Goal: Task Accomplishment & Management: Manage account settings

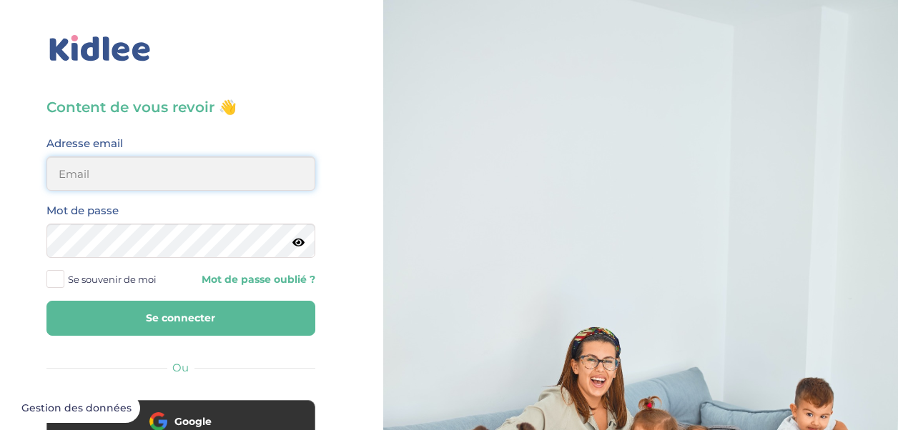
click at [128, 174] on input "email" at bounding box center [180, 174] width 269 height 34
type input "alexianadal16@gmail.com"
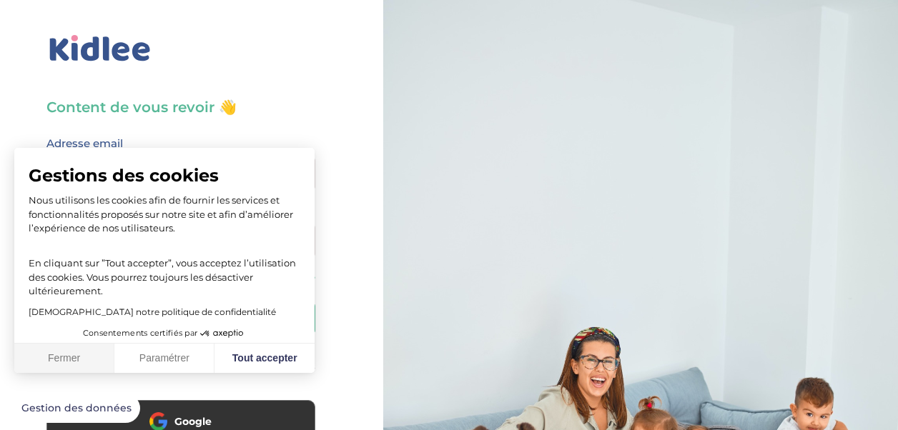
click at [36, 355] on button "Fermer" at bounding box center [64, 359] width 100 height 30
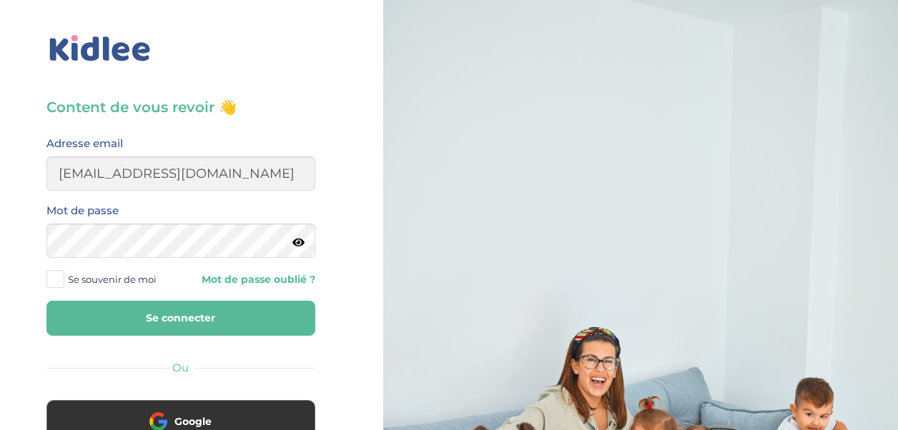
click at [147, 312] on button "Se connecter" at bounding box center [180, 318] width 269 height 35
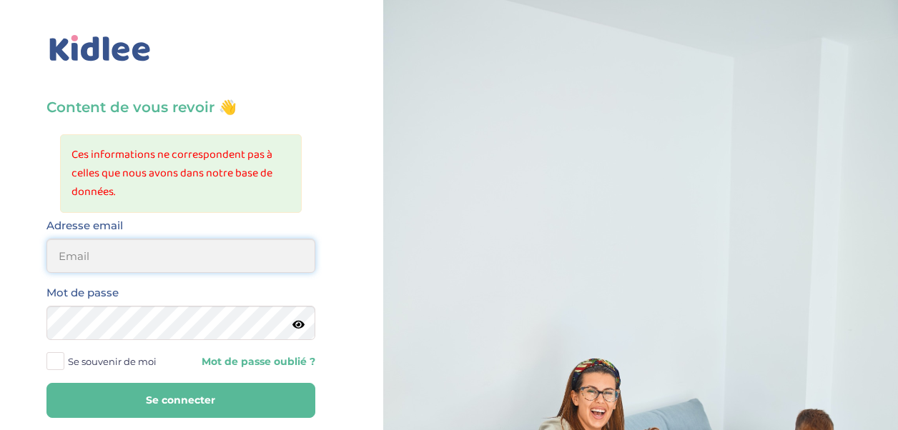
click at [140, 257] on input "email" at bounding box center [180, 256] width 269 height 34
type input "[EMAIL_ADDRESS][DOMAIN_NAME]"
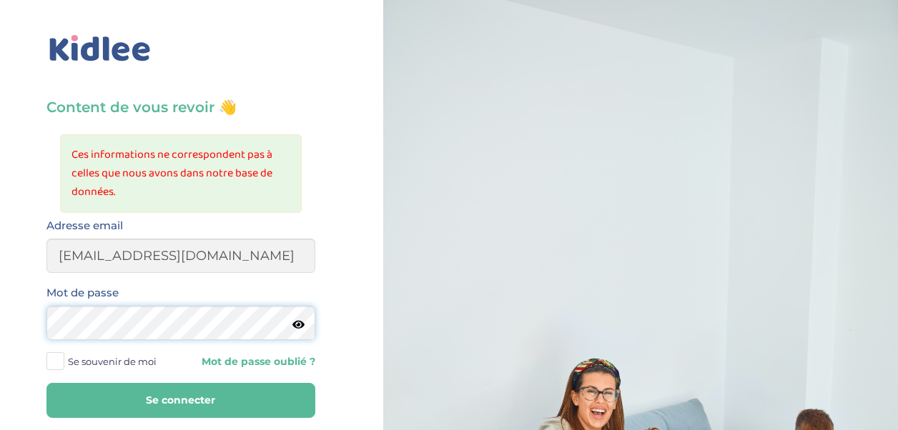
click at [46, 383] on button "Se connecter" at bounding box center [180, 400] width 269 height 35
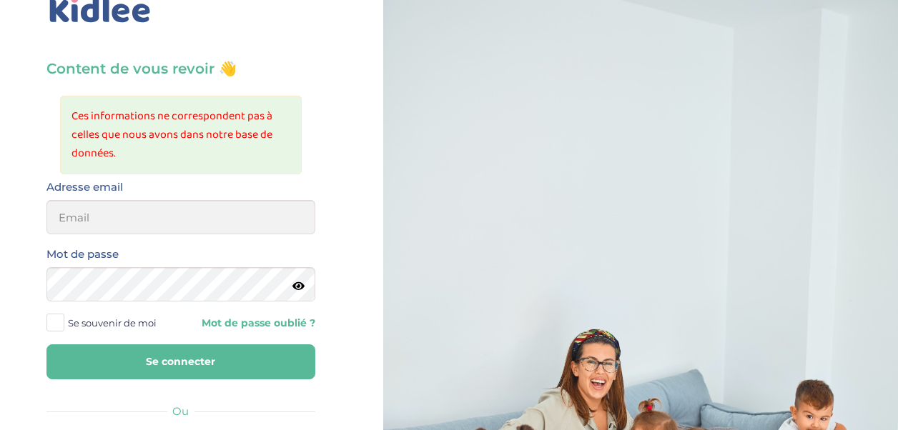
scroll to position [71, 0]
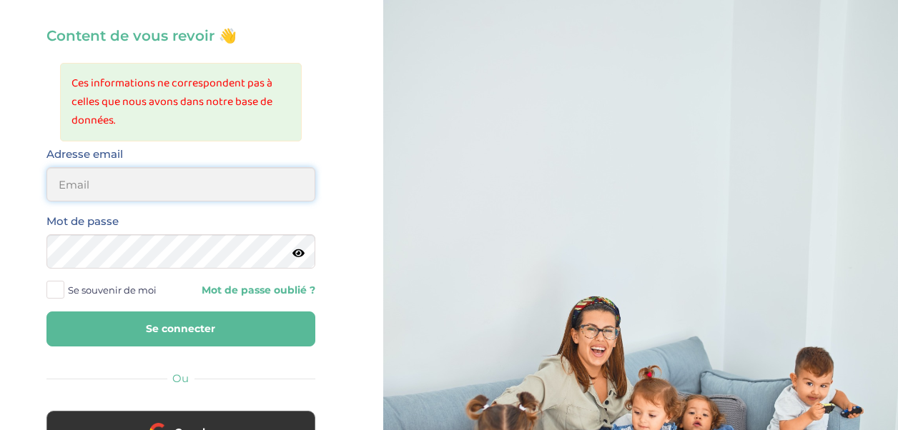
click at [200, 180] on input "email" at bounding box center [180, 184] width 269 height 34
type input "alexianadal16@gmail.com"
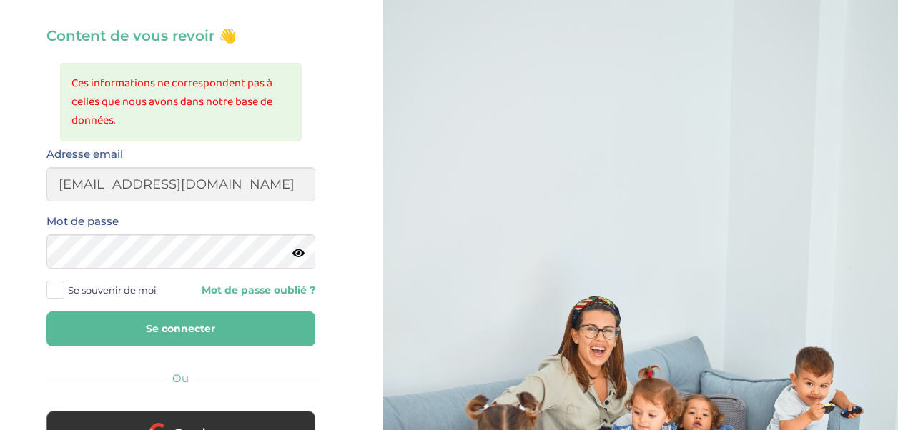
click at [263, 333] on button "Se connecter" at bounding box center [180, 329] width 269 height 35
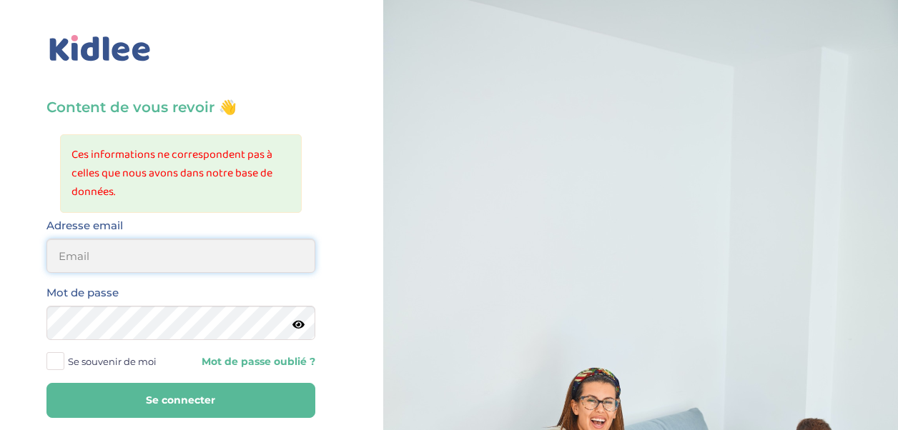
click at [234, 264] on input "email" at bounding box center [180, 256] width 269 height 34
type input "[EMAIL_ADDRESS][DOMAIN_NAME]"
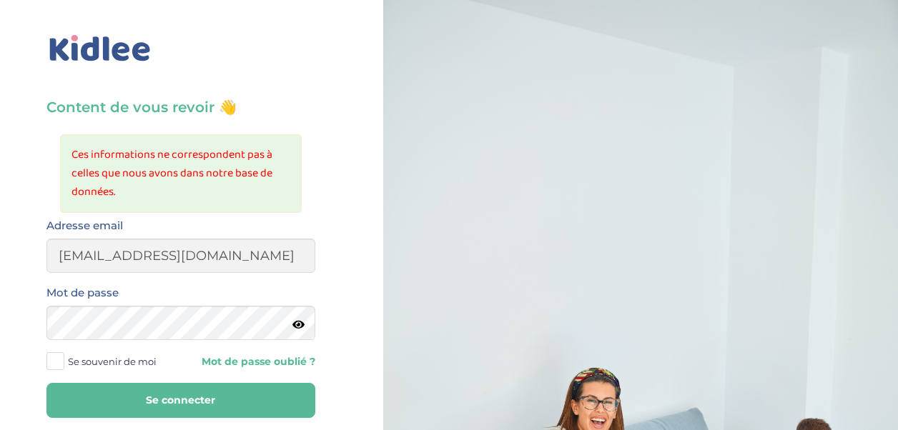
click at [292, 326] on icon at bounding box center [298, 325] width 12 height 11
click at [228, 405] on button "Se connecter" at bounding box center [180, 400] width 269 height 35
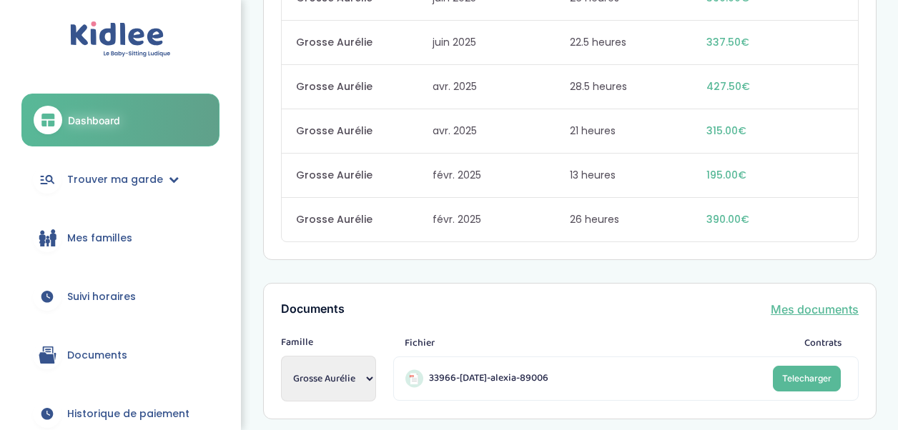
scroll to position [1322, 0]
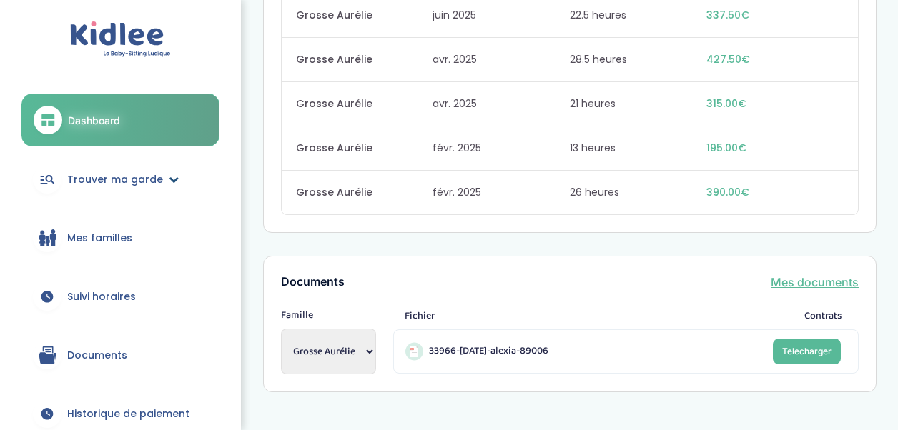
click at [100, 187] on link "Trouver ma garde" at bounding box center [120, 179] width 198 height 51
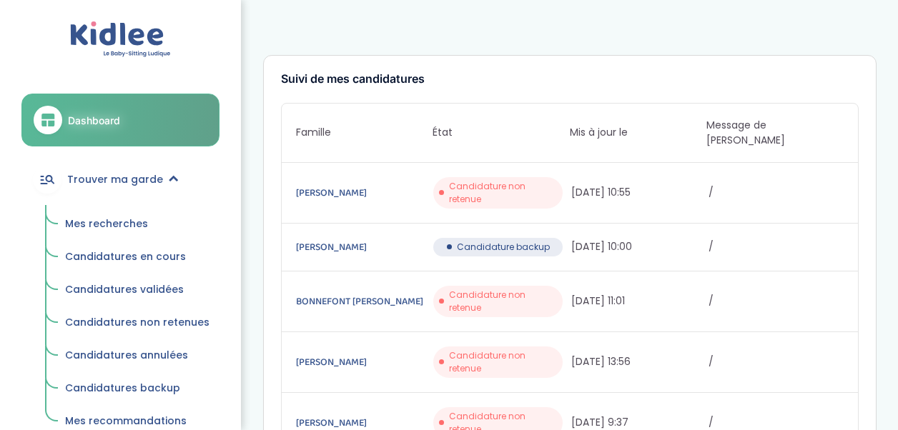
click at [125, 227] on span "Mes recherches" at bounding box center [106, 224] width 83 height 14
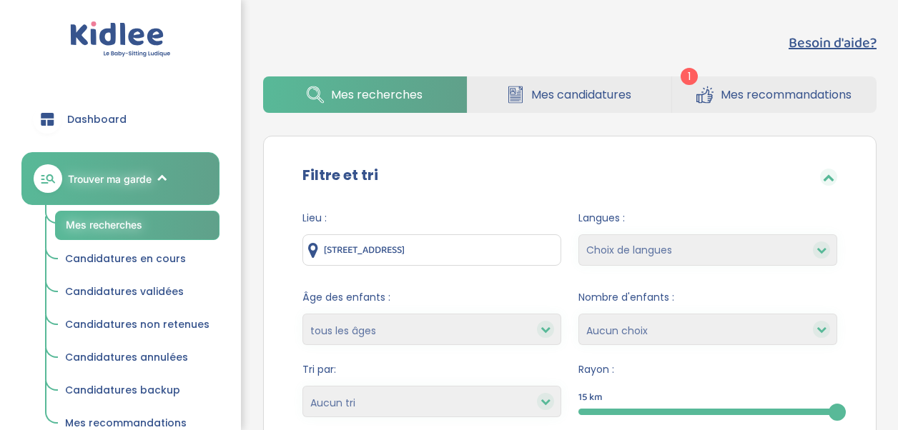
click at [708, 94] on icon at bounding box center [704, 96] width 16 height 14
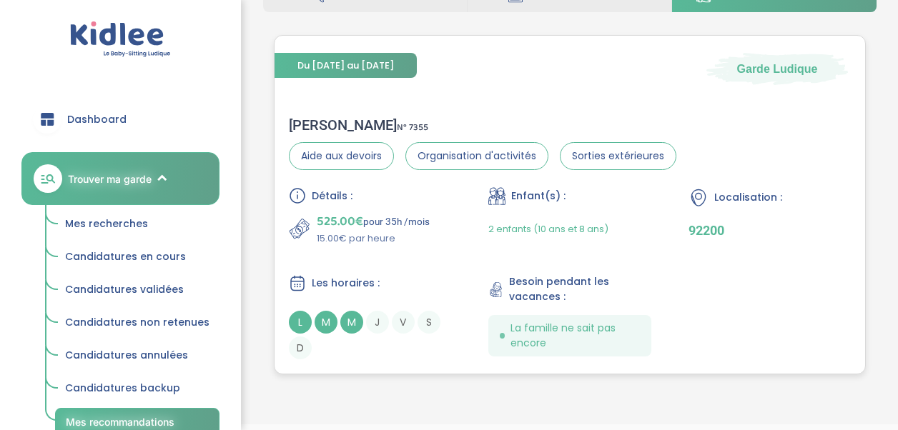
scroll to position [69, 0]
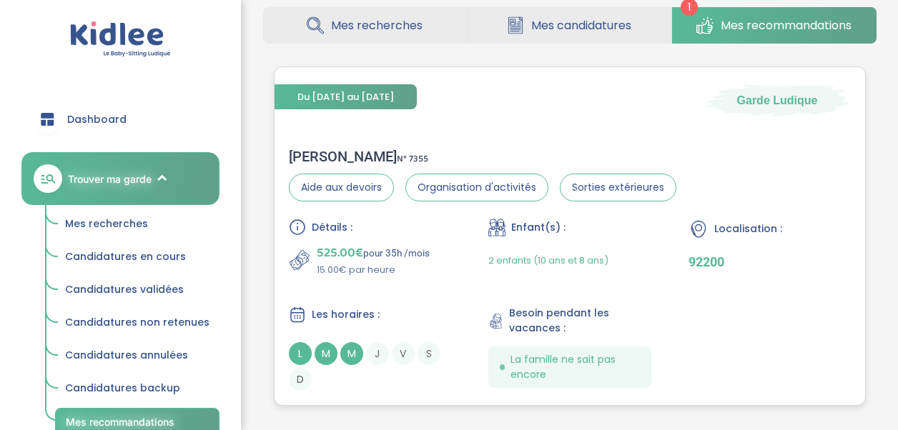
click at [593, 120] on div "Du [DATE] au [DATE] Garde [PERSON_NAME] N° 7355 Aide aux devoirs Organisation d…" at bounding box center [570, 236] width 592 height 340
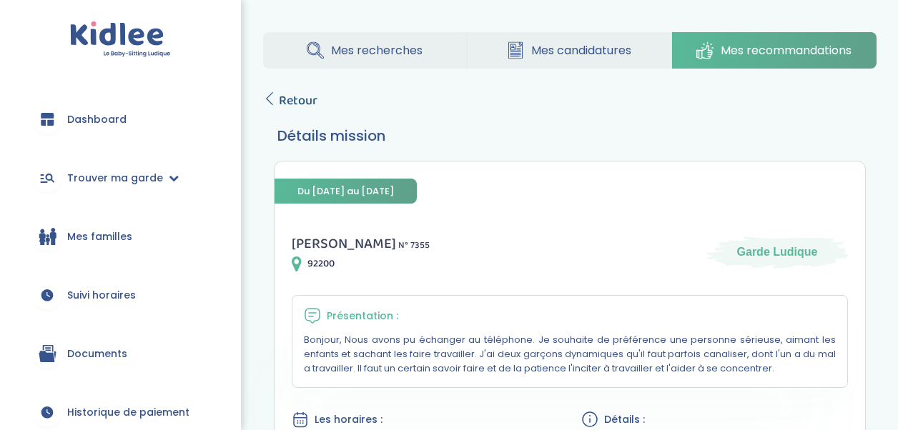
click at [269, 100] on icon at bounding box center [269, 98] width 13 height 13
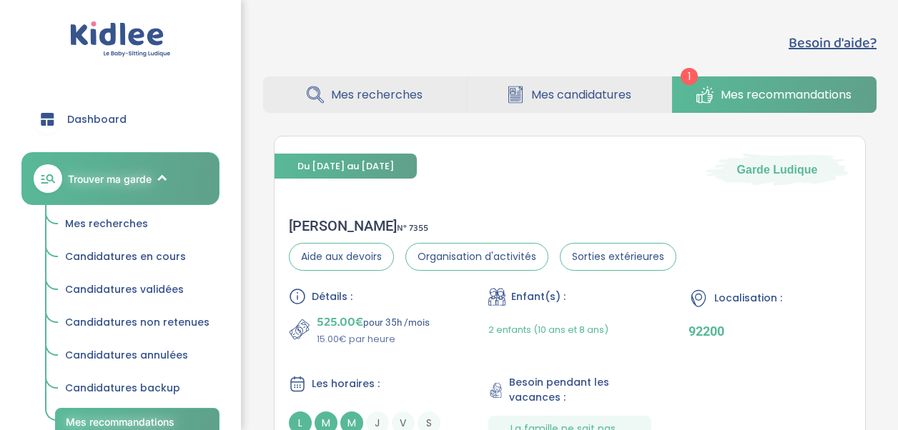
click at [572, 109] on link "Mes candidatures" at bounding box center [569, 94] width 204 height 36
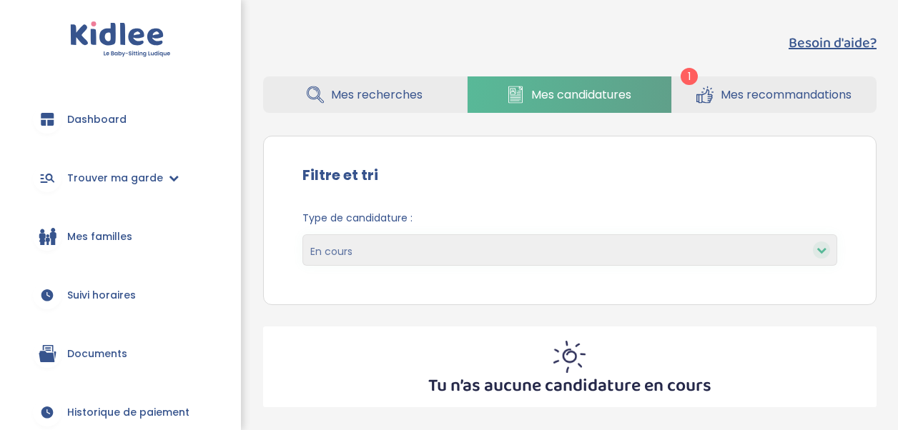
click at [746, 94] on span "Mes recommandations" at bounding box center [786, 95] width 131 height 18
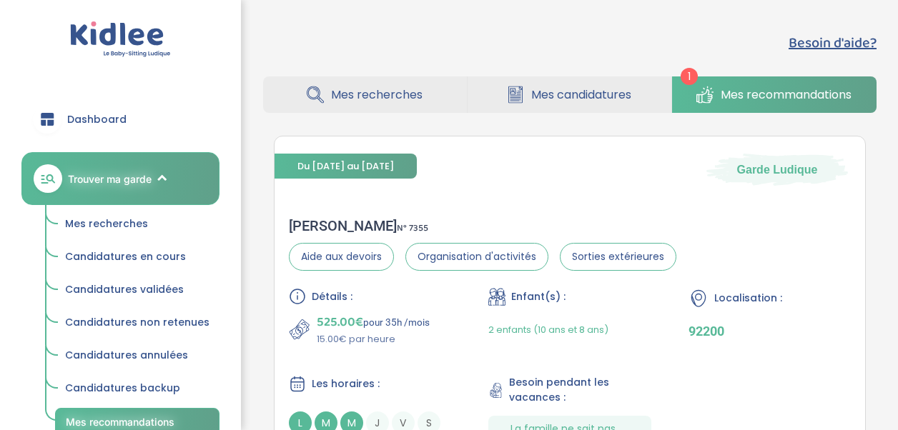
click at [682, 73] on span "1" at bounding box center [689, 76] width 17 height 17
click at [540, 203] on div "[PERSON_NAME] N° 7355 Aide aux devoirs Organisation d'activités Sorties extérie…" at bounding box center [569, 339] width 590 height 272
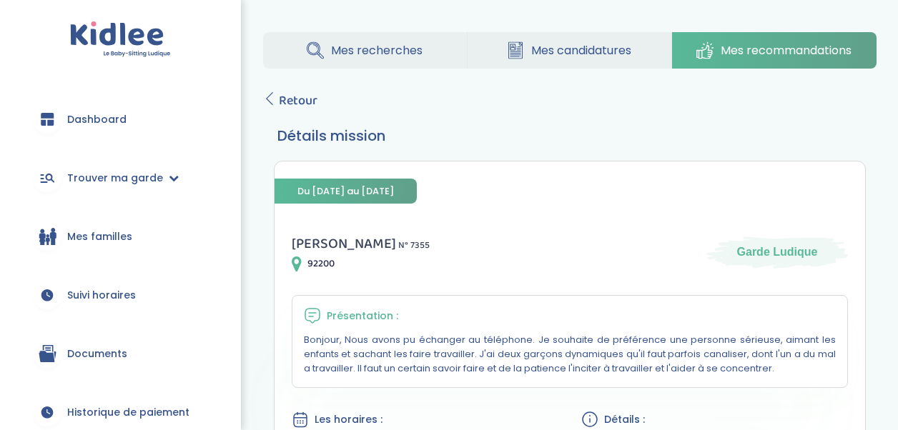
click at [649, 66] on link "Mes candidatures" at bounding box center [569, 50] width 204 height 36
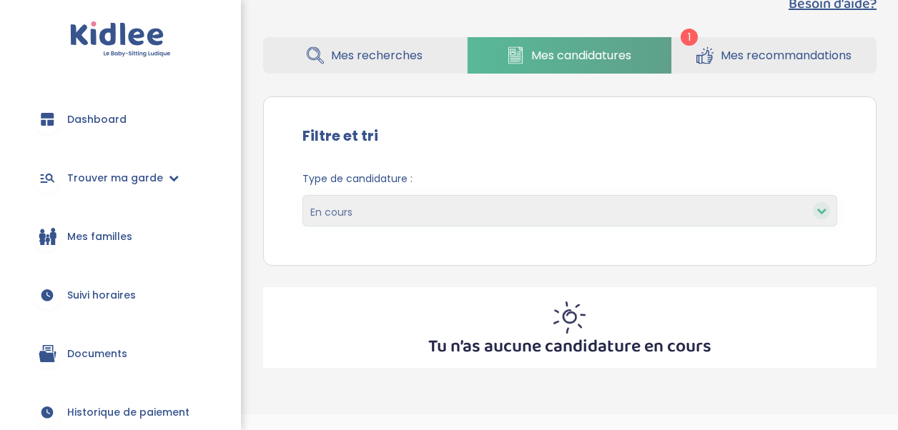
scroll to position [69, 0]
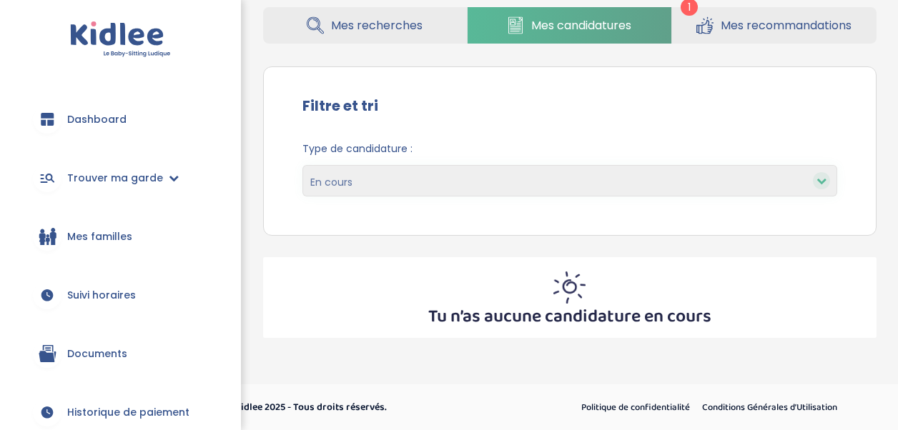
click at [600, 188] on select "En cours Validées Non retenues Annulées Backup" at bounding box center [569, 180] width 535 height 31
select select "accepted"
click at [302, 165] on select "En cours Validées Non retenues Annulées Backup" at bounding box center [569, 180] width 535 height 31
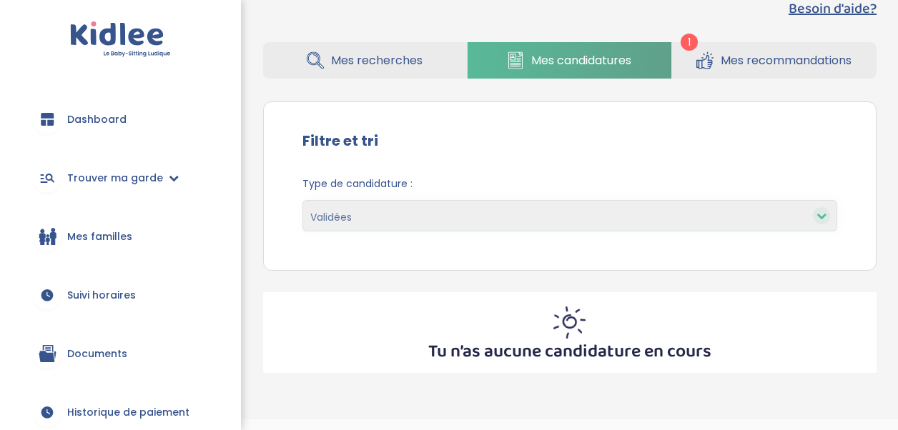
scroll to position [0, 0]
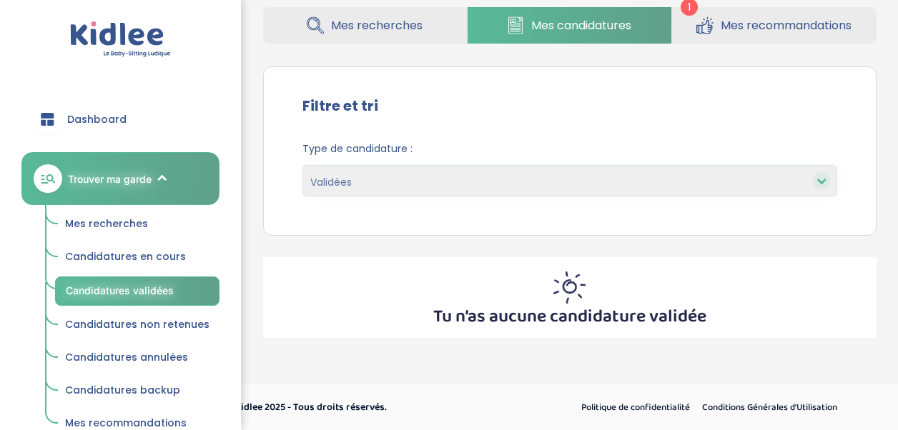
click at [599, 184] on select "En cours Validées Non retenues Annulées Backup" at bounding box center [569, 180] width 535 height 31
select select "declined"
click at [302, 165] on select "En cours Validées Non retenues Annulées Backup" at bounding box center [569, 180] width 535 height 31
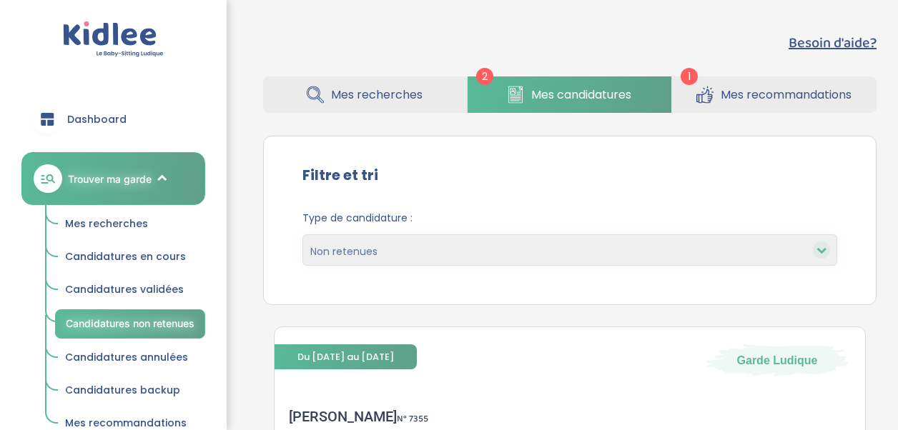
click at [826, 252] on icon at bounding box center [821, 250] width 10 height 10
click at [823, 256] on div at bounding box center [821, 250] width 17 height 17
click at [825, 252] on icon at bounding box center [821, 250] width 10 height 10
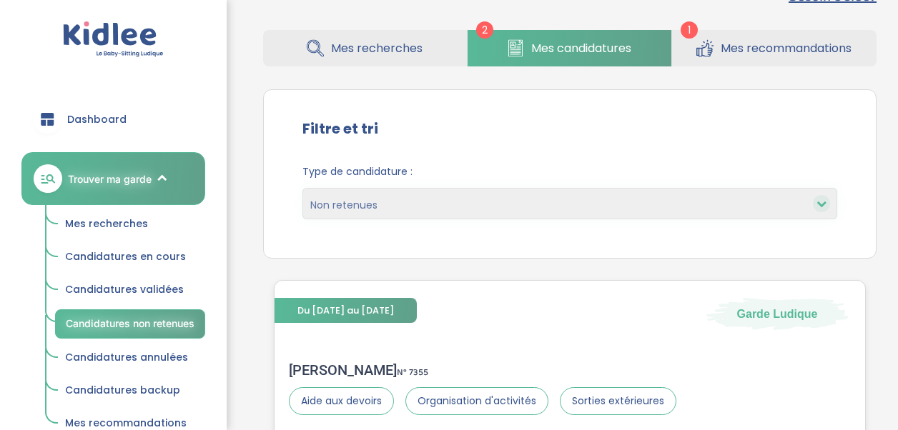
scroll to position [71, 0]
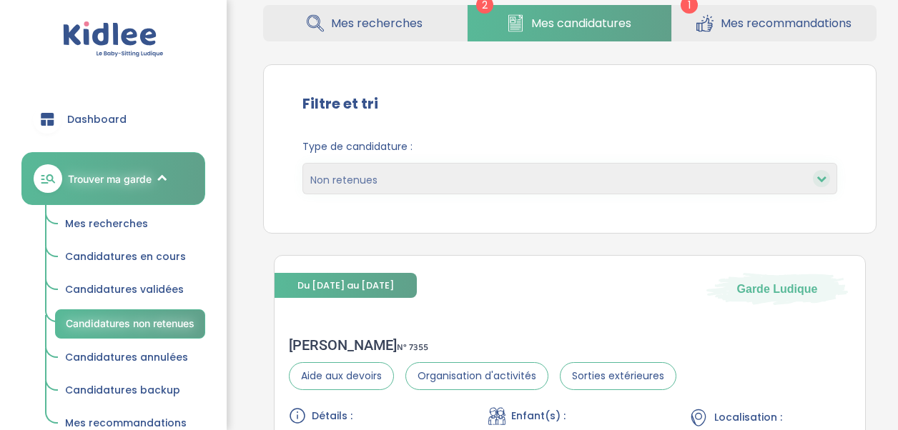
click at [452, 172] on select "En cours Validées Non retenues Annulées Backup" at bounding box center [569, 178] width 535 height 31
select select "canceled"
click at [302, 163] on select "En cours Validées Non retenues Annulées Backup" at bounding box center [569, 178] width 535 height 31
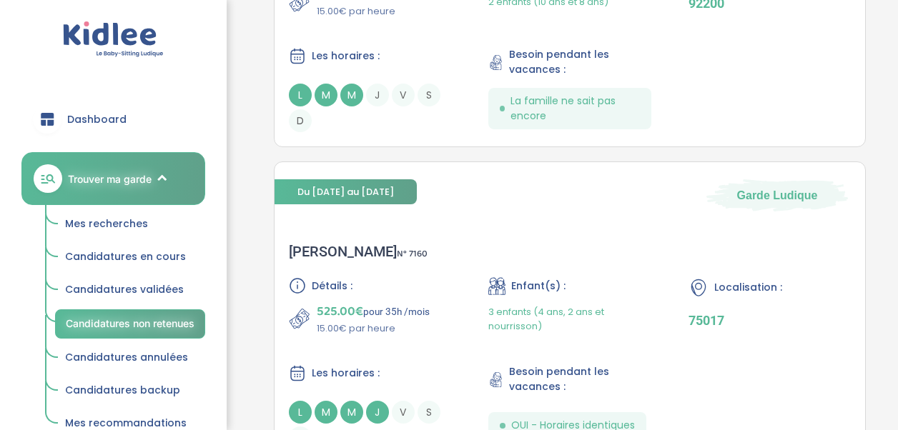
scroll to position [649, 0]
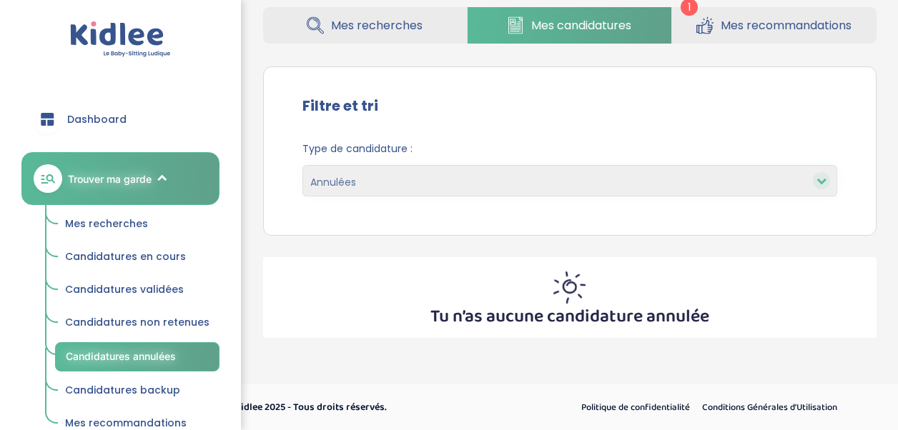
click at [818, 179] on icon at bounding box center [821, 181] width 10 height 10
click at [820, 180] on icon at bounding box center [821, 181] width 10 height 10
click at [466, 182] on select "En cours Validées Non retenues Annulées Backup" at bounding box center [569, 180] width 535 height 31
select select "backup"
click at [302, 165] on select "En cours Validées Non retenues Annulées Backup" at bounding box center [569, 180] width 535 height 31
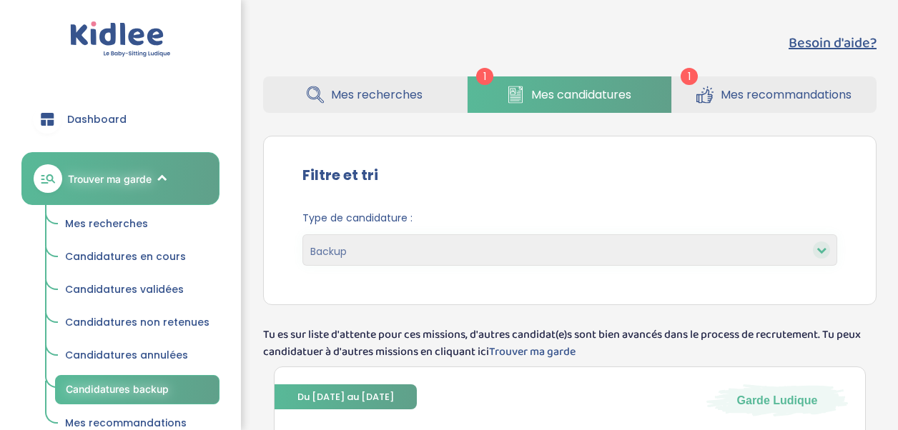
select select "backup"
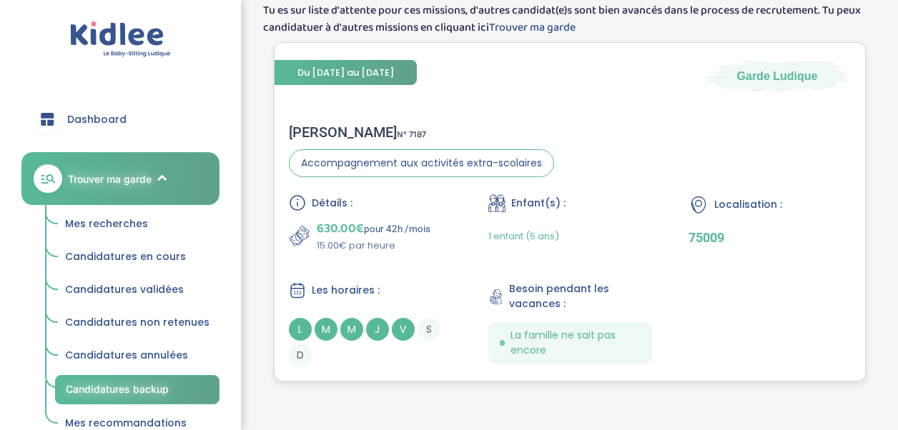
scroll to position [300, 0]
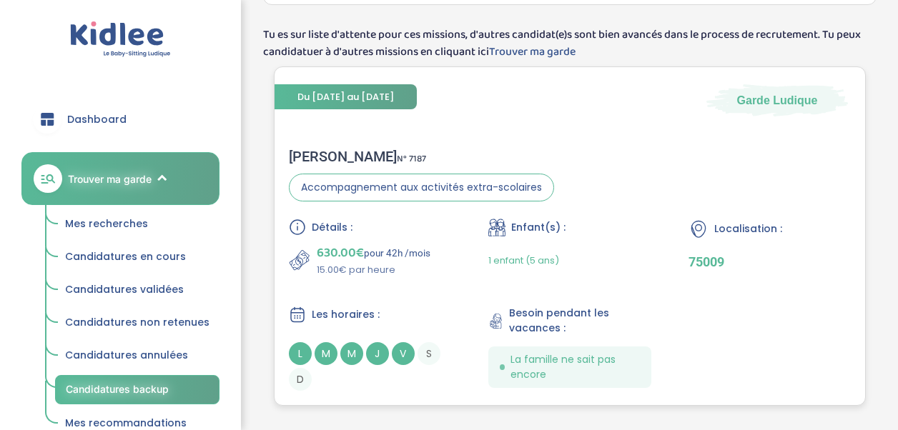
click at [695, 231] on icon at bounding box center [698, 229] width 20 height 21
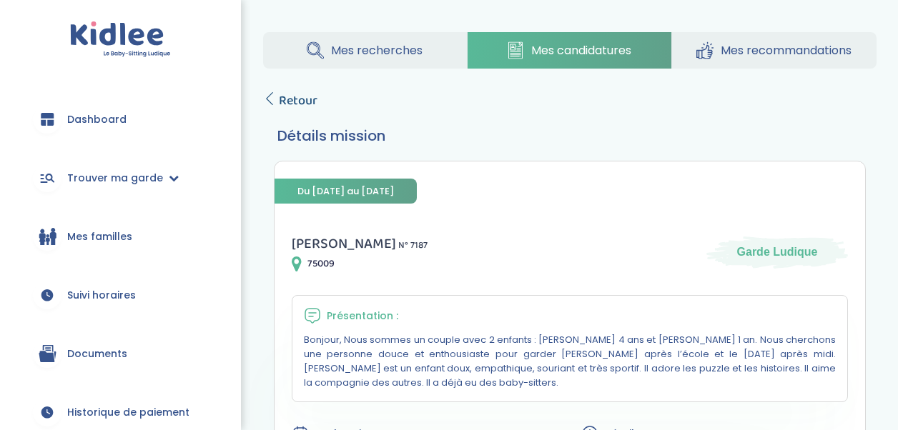
click at [274, 104] on icon at bounding box center [269, 98] width 13 height 13
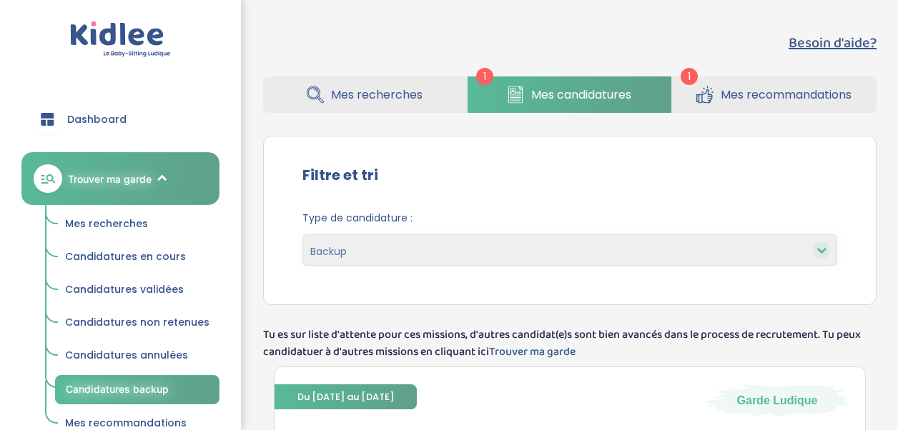
select select "backup"
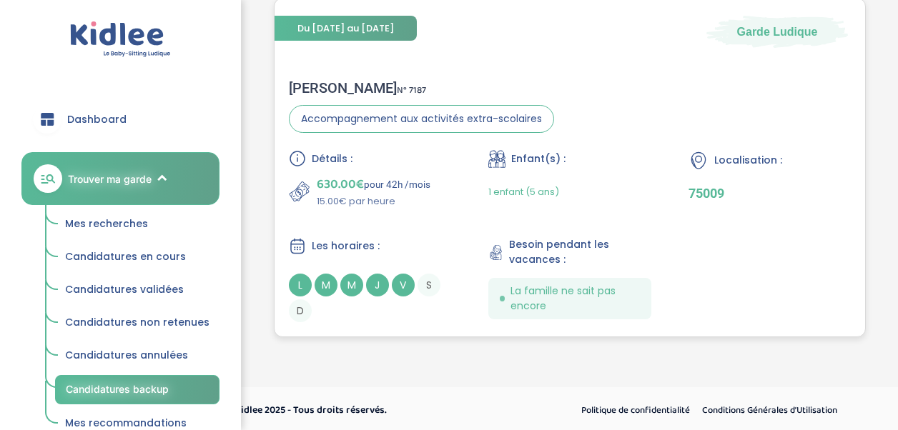
scroll to position [372, 0]
